Goal: Find specific page/section: Find specific page/section

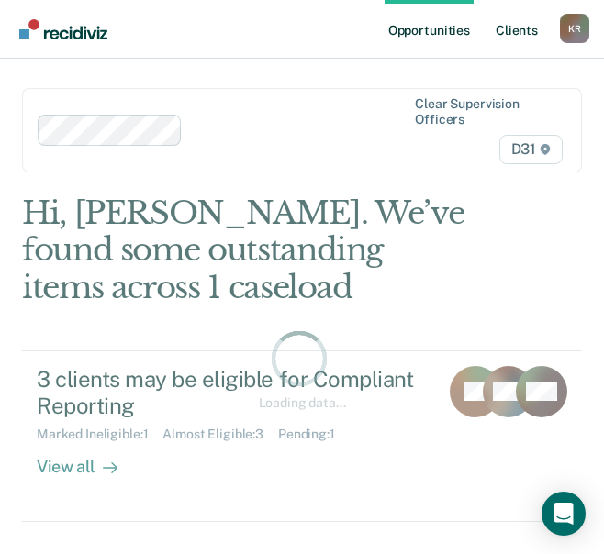
click at [534, 34] on link "Client s" at bounding box center [517, 29] width 50 height 59
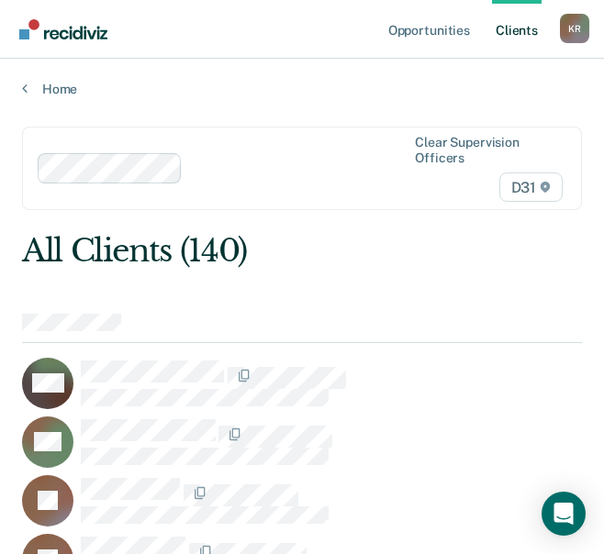
scroll to position [2518, 0]
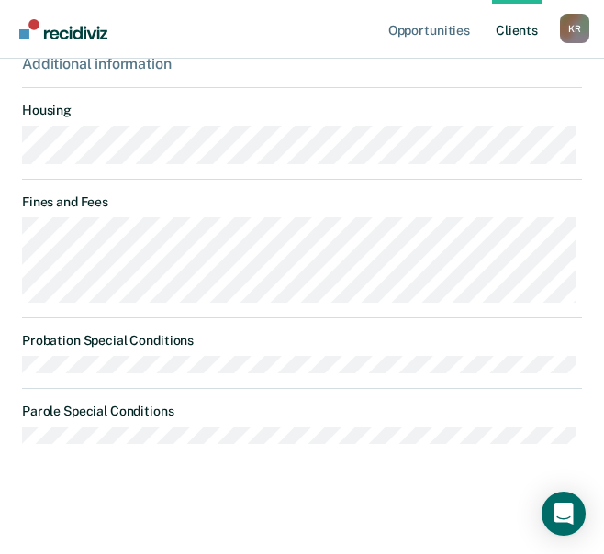
scroll to position [1009, 0]
